Goal: Information Seeking & Learning: Understand process/instructions

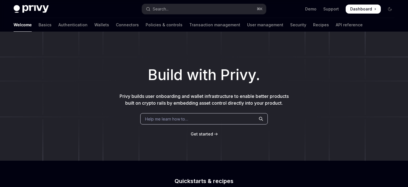
click at [224, 44] on div "Build with Privy. Privy builds user onboarding and wallet infrastructure to ena…" at bounding box center [204, 96] width 408 height 129
click at [58, 25] on link "Authentication" at bounding box center [72, 25] width 29 height 14
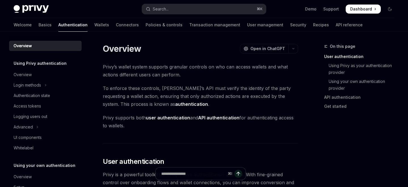
click at [58, 25] on link "Authentication" at bounding box center [72, 25] width 29 height 14
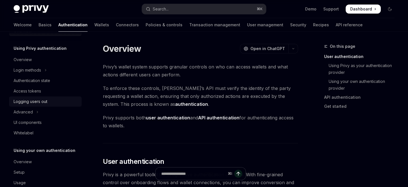
scroll to position [27, 0]
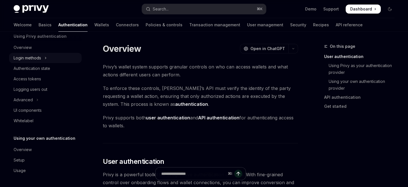
click at [44, 56] on button "Login methods" at bounding box center [45, 58] width 72 height 10
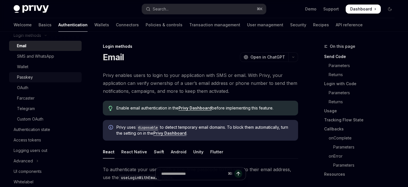
scroll to position [9, 0]
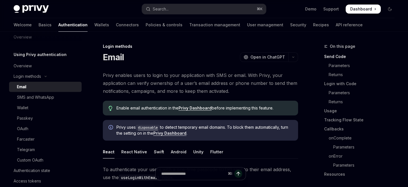
click at [24, 85] on div "Email" at bounding box center [21, 87] width 9 height 7
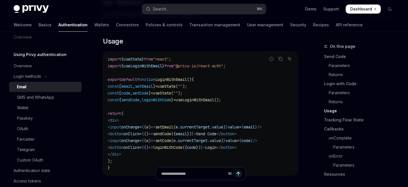
scroll to position [502, 0]
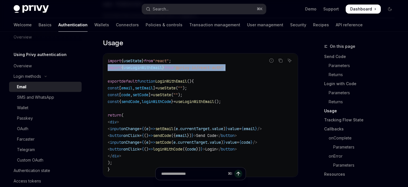
drag, startPoint x: 245, startPoint y: 69, endPoint x: 99, endPoint y: 68, distance: 146.1
copy span "import { useLoginWithEmail } from "@privy-io/react-auth" ;"
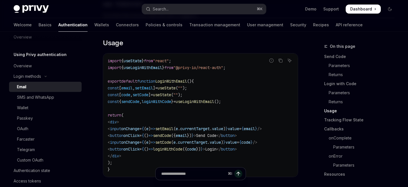
click at [197, 69] on span ""@privy-io/react-auth"" at bounding box center [198, 67] width 50 height 5
click at [195, 66] on span ""@privy-io/react-auth"" at bounding box center [198, 67] width 50 height 5
drag, startPoint x: 195, startPoint y: 66, endPoint x: 231, endPoint y: 66, distance: 35.7
click at [223, 66] on span ""@privy-io/react-auth"" at bounding box center [198, 67] width 50 height 5
copy span "privy-io/react-auth"
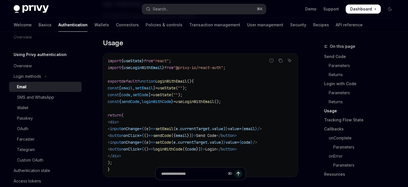
click at [226, 79] on code "import { useState } from "react" ; import { useLoginWithEmail } from "@privy-io…" at bounding box center [200, 115] width 185 height 116
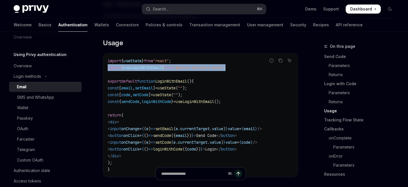
drag, startPoint x: 247, startPoint y: 69, endPoint x: 102, endPoint y: 69, distance: 144.4
copy span "import { useLoginWithEmail } from "@privy-io/react-auth" ;"
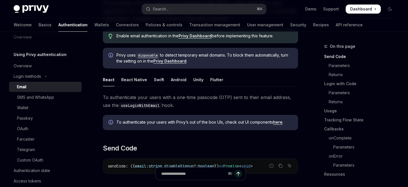
scroll to position [112, 0]
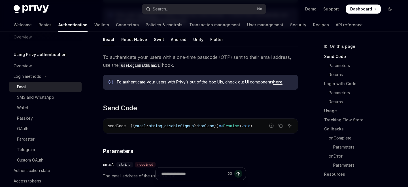
click at [135, 37] on div "React Native" at bounding box center [134, 39] width 26 height 13
type textarea "*"
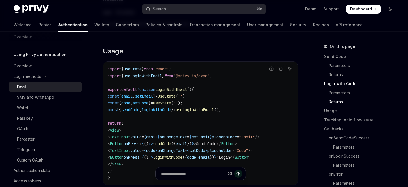
scroll to position [534, 0]
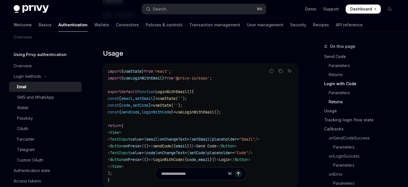
click at [161, 80] on span "useLoginWithEmail" at bounding box center [142, 78] width 39 height 5
copy span "useLoginWithEmail"
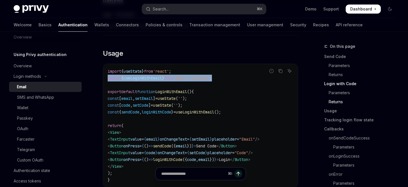
drag, startPoint x: 232, startPoint y: 82, endPoint x: 98, endPoint y: 80, distance: 134.5
copy span "import { useLoginWithEmail } from '@privy-io/expo' ;"
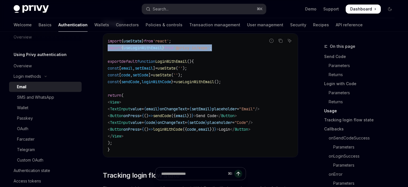
scroll to position [569, 0]
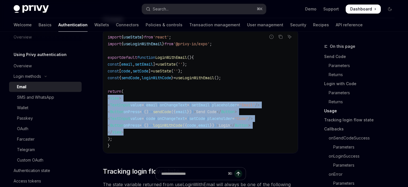
drag, startPoint x: 138, startPoint y: 134, endPoint x: 103, endPoint y: 102, distance: 47.1
click at [103, 102] on div "import { useState } from 'react' ; import { useLoginWithEmail } from '@privy-io…" at bounding box center [200, 91] width 194 height 123
copy code "< View > < TextInput value = { email } onChangeText = { setEmail } placeholder …"
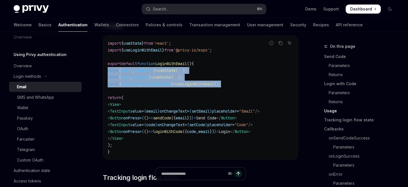
drag, startPoint x: 244, startPoint y: 86, endPoint x: 101, endPoint y: 73, distance: 143.8
click at [101, 73] on div "Login methods Email OpenAI Open in ChatGPT OpenAI Open in ChatGPT Privy enables…" at bounding box center [146, 173] width 303 height 1384
copy code "const [ email , setEmail ] = useState ( '' ); const [ code , setCode ] = useSta…"
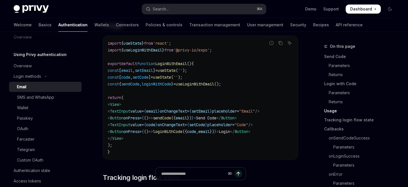
click at [240, 91] on code "import { useState } from 'react' ; import { useLoginWithEmail } from '@privy-io…" at bounding box center [200, 98] width 185 height 116
